Goal: Transaction & Acquisition: Download file/media

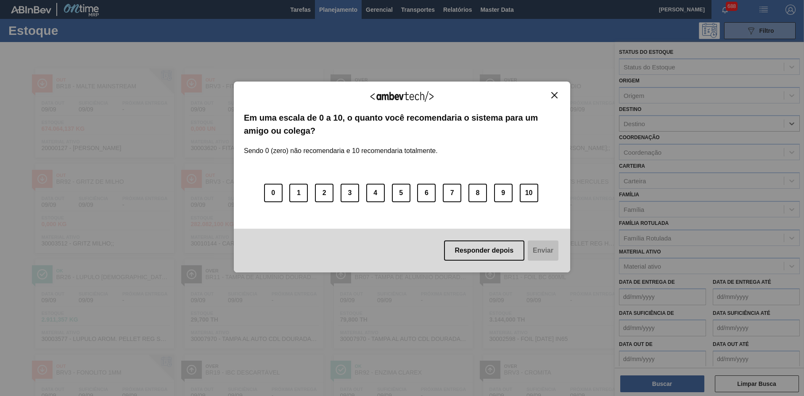
click at [557, 96] on img "Close" at bounding box center [554, 95] width 6 height 6
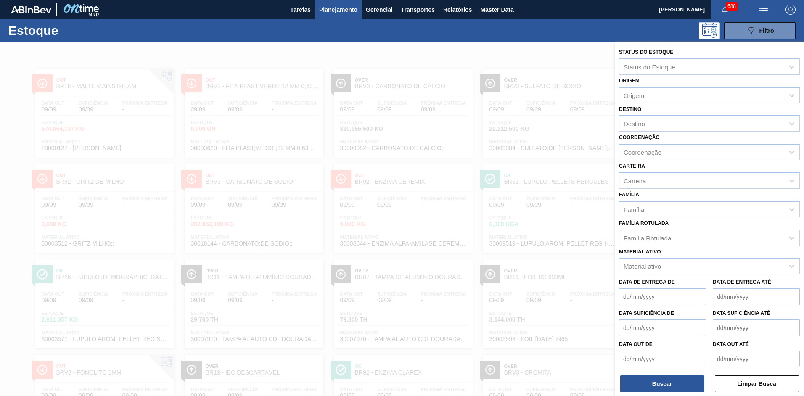
click at [657, 241] on div "Família Rotulada" at bounding box center [648, 237] width 48 height 7
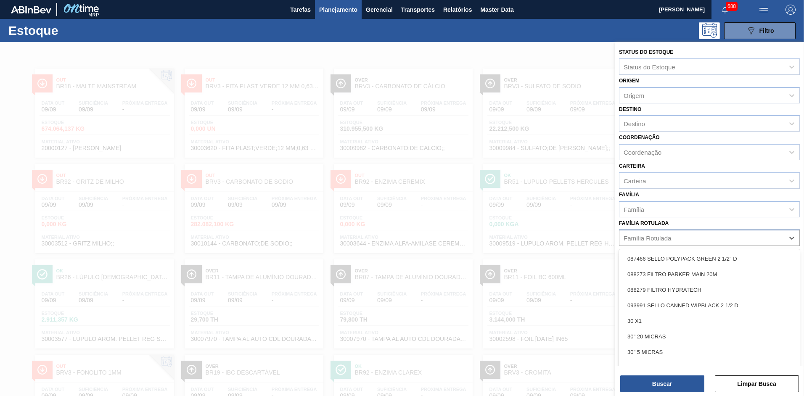
paste Rotulada "PREFORMA 40G CRISTAL 60% REC"
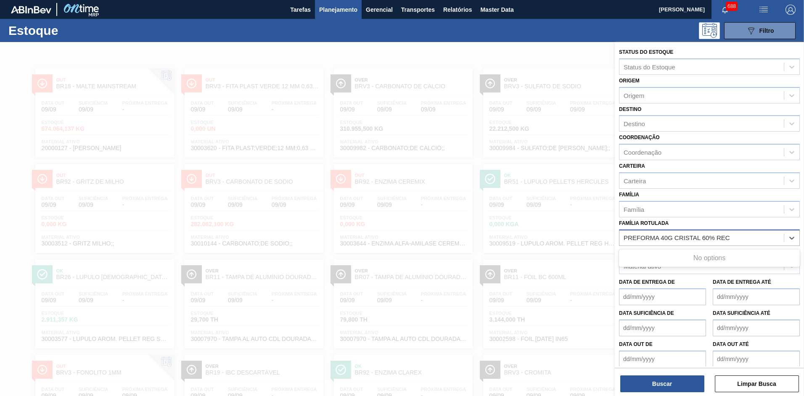
type Rotulada "PREFORMA 40G CRISTAL 60% REC"
click at [670, 226] on div "Família Rotulada Use Up and Down to choose options, press Enter to select the c…" at bounding box center [709, 231] width 181 height 29
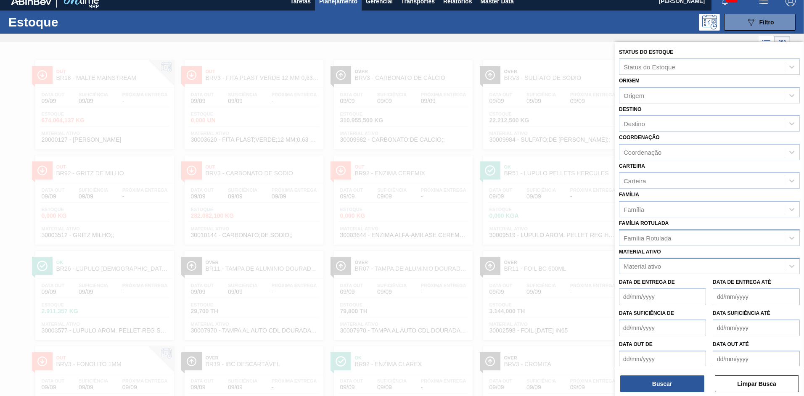
click at [669, 268] on div "Material ativo" at bounding box center [702, 266] width 164 height 12
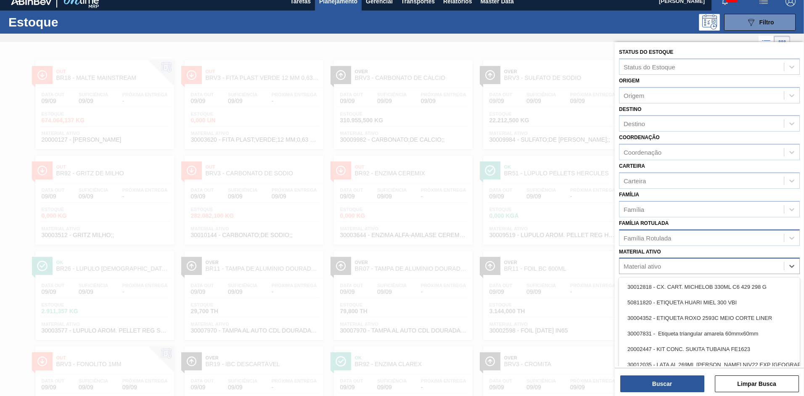
scroll to position [11, 0]
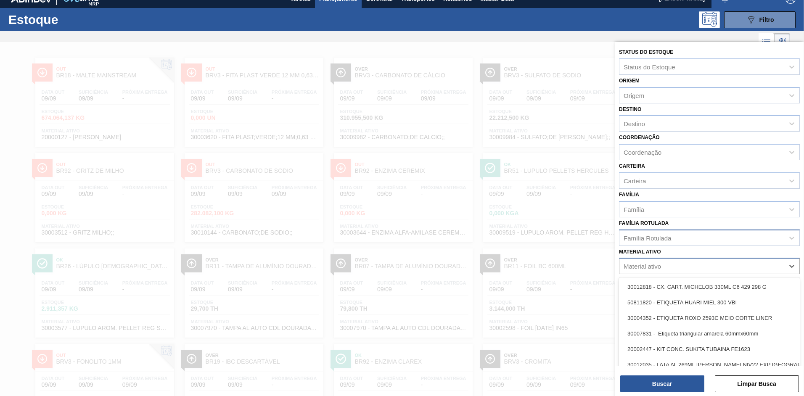
paste ativo "PREFORMA 40G CRISTAL 60% REC"
type ativo "PREFORMA 40G CRISTAL 60% REC"
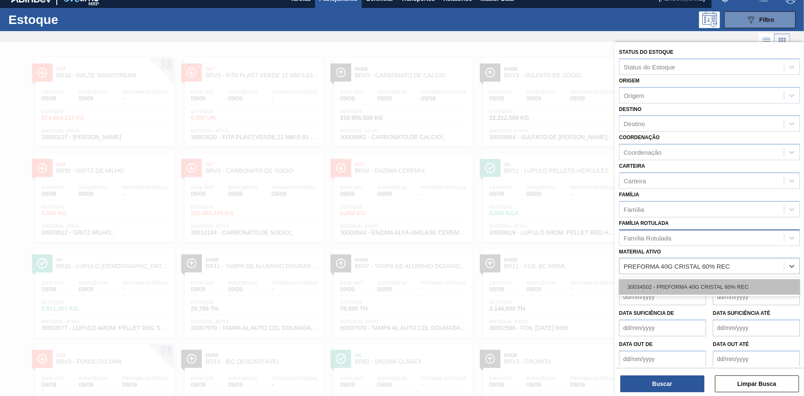
click at [686, 284] on div "30034502 - PREFORMA 40G CRISTAL 60% REC" at bounding box center [709, 287] width 181 height 16
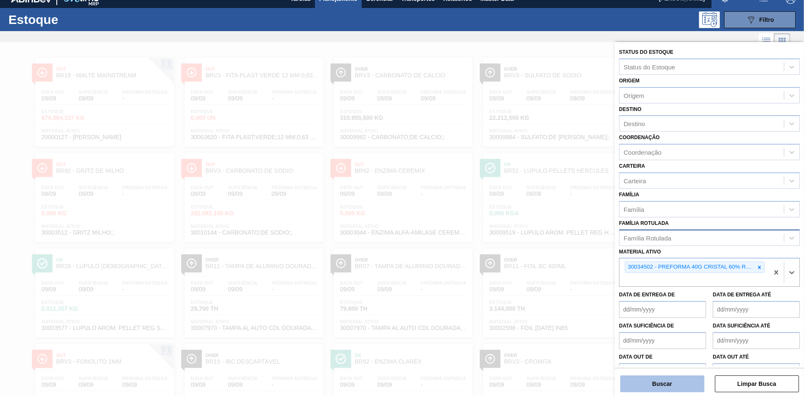
click at [670, 385] on button "Buscar" at bounding box center [662, 384] width 84 height 17
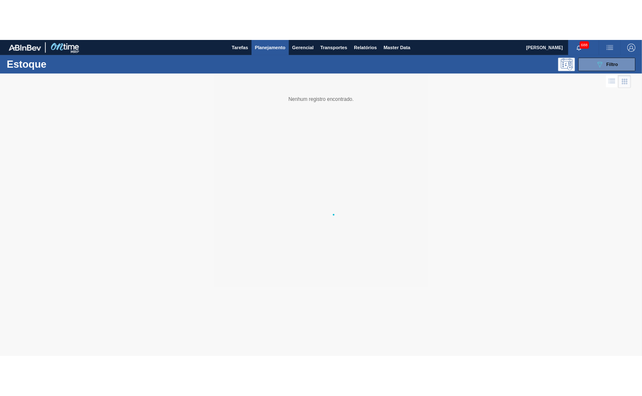
scroll to position [0, 0]
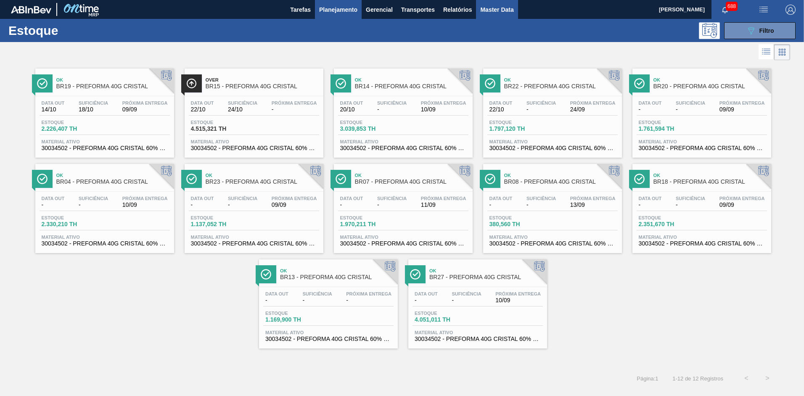
click at [489, 16] on button "Master Data" at bounding box center [497, 9] width 42 height 19
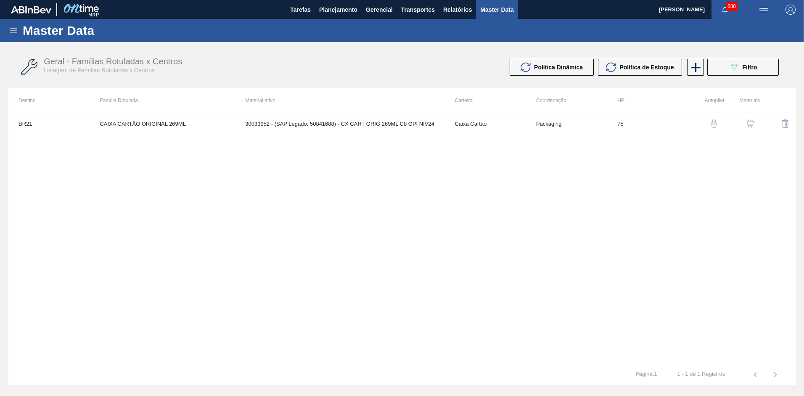
click at [20, 31] on div "Master Data" at bounding box center [402, 30] width 804 height 23
click at [13, 31] on icon at bounding box center [14, 30] width 8 height 5
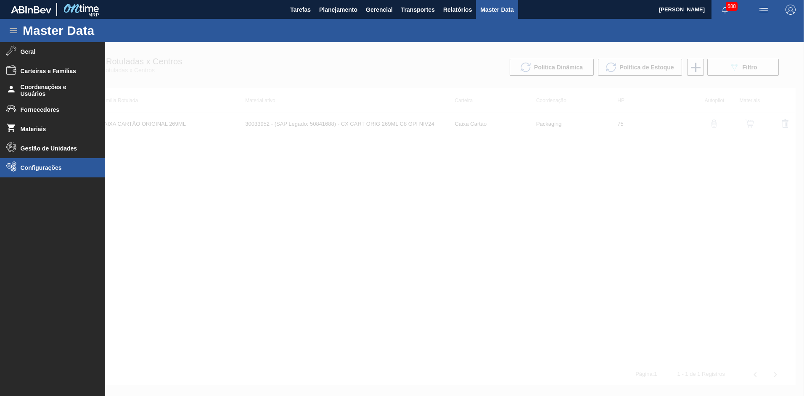
click at [71, 171] on li "Configurações" at bounding box center [52, 167] width 105 height 19
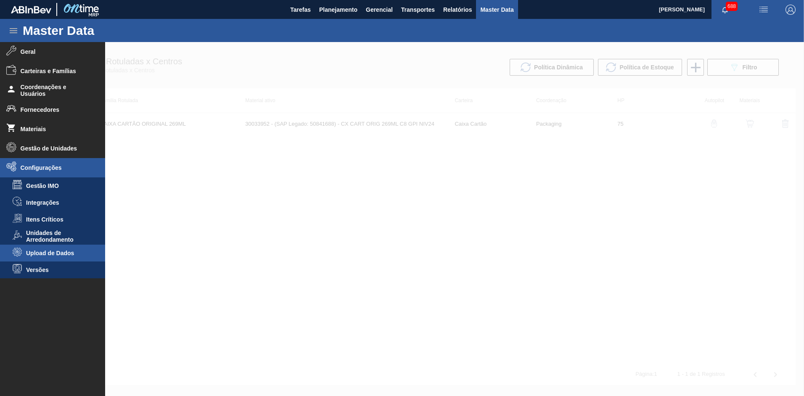
click at [67, 252] on span "Upload de Dados" at bounding box center [58, 253] width 65 height 7
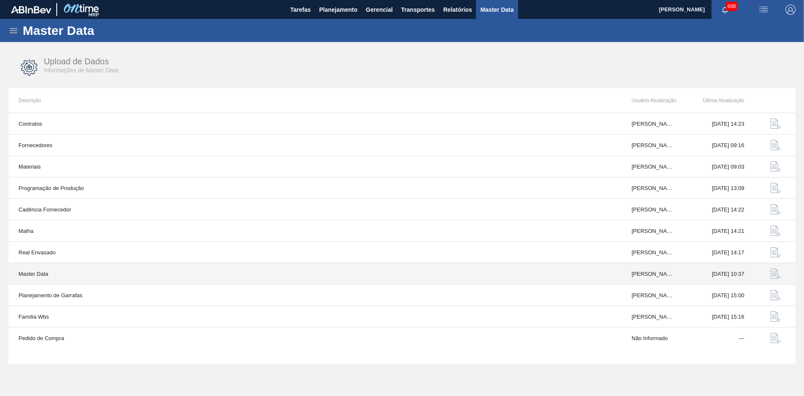
click at [759, 272] on td at bounding box center [775, 273] width 41 height 21
click at [766, 274] on button "button" at bounding box center [776, 274] width 20 height 20
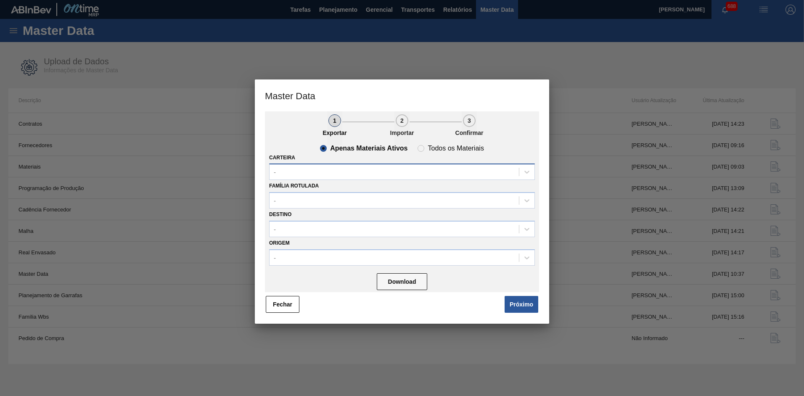
click at [351, 165] on div "-" at bounding box center [402, 172] width 266 height 16
type input "preforma"
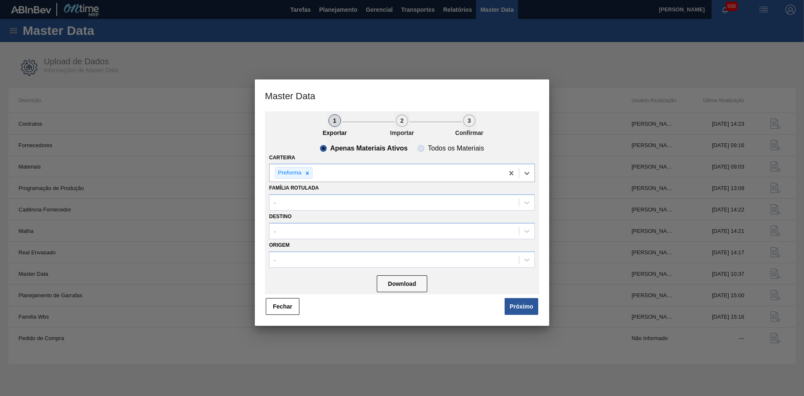
click at [0, 0] on slot "Todos os Materiais" at bounding box center [0, 0] width 0 height 0
click at [428, 147] on input "Todos os Materiais" at bounding box center [420, 148] width 13 height 13
radio input "true"
radio input "false"
click at [419, 286] on button "Download" at bounding box center [402, 284] width 50 height 17
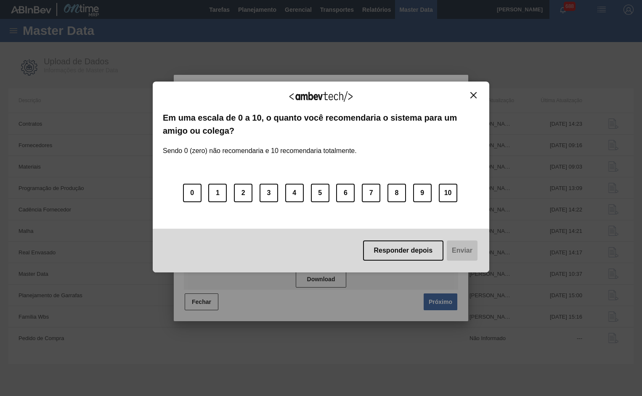
click at [474, 93] on img "Close" at bounding box center [473, 95] width 6 height 6
